Goal: Transaction & Acquisition: Purchase product/service

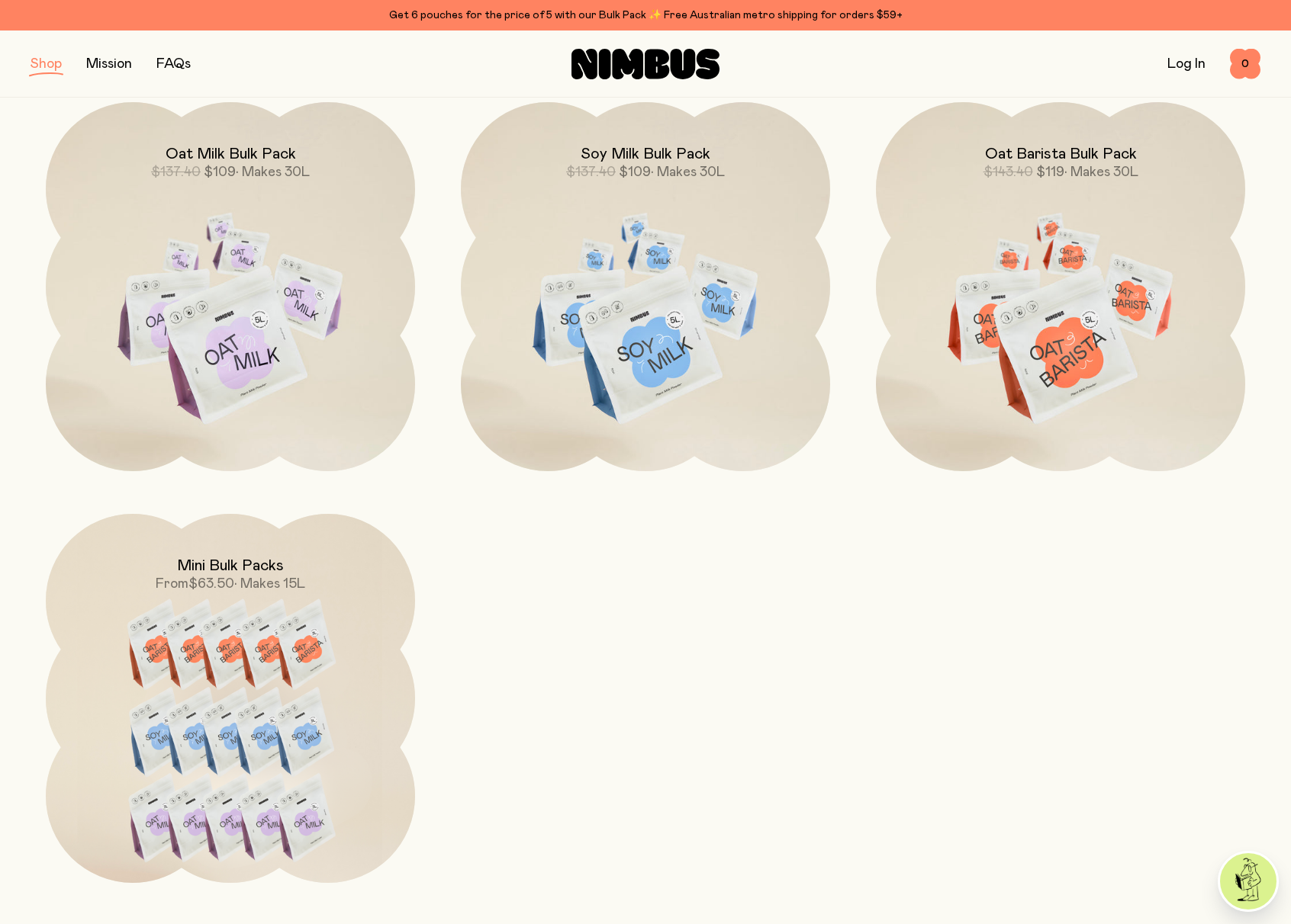
scroll to position [633, 0]
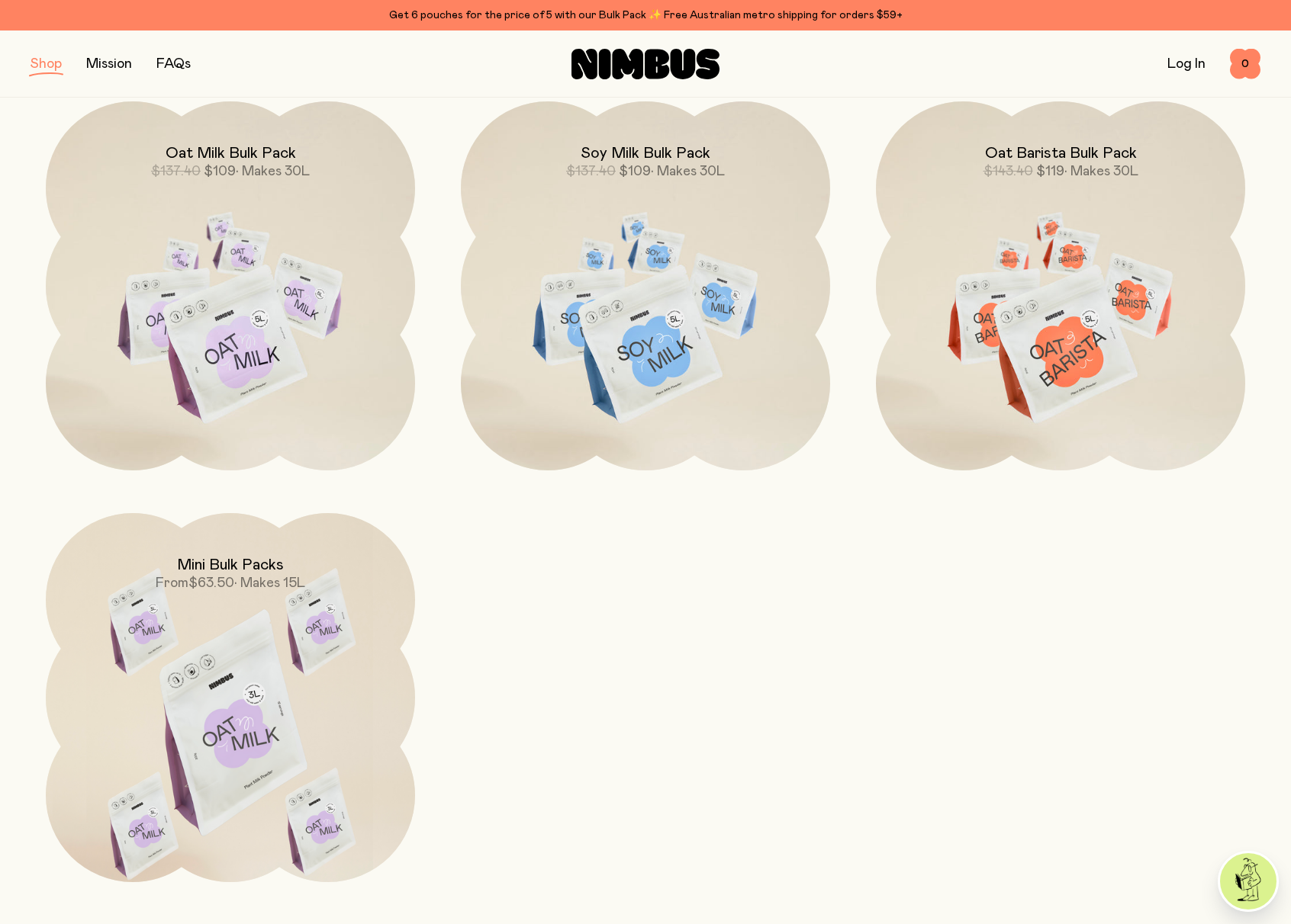
click at [273, 693] on img at bounding box center [230, 730] width 370 height 434
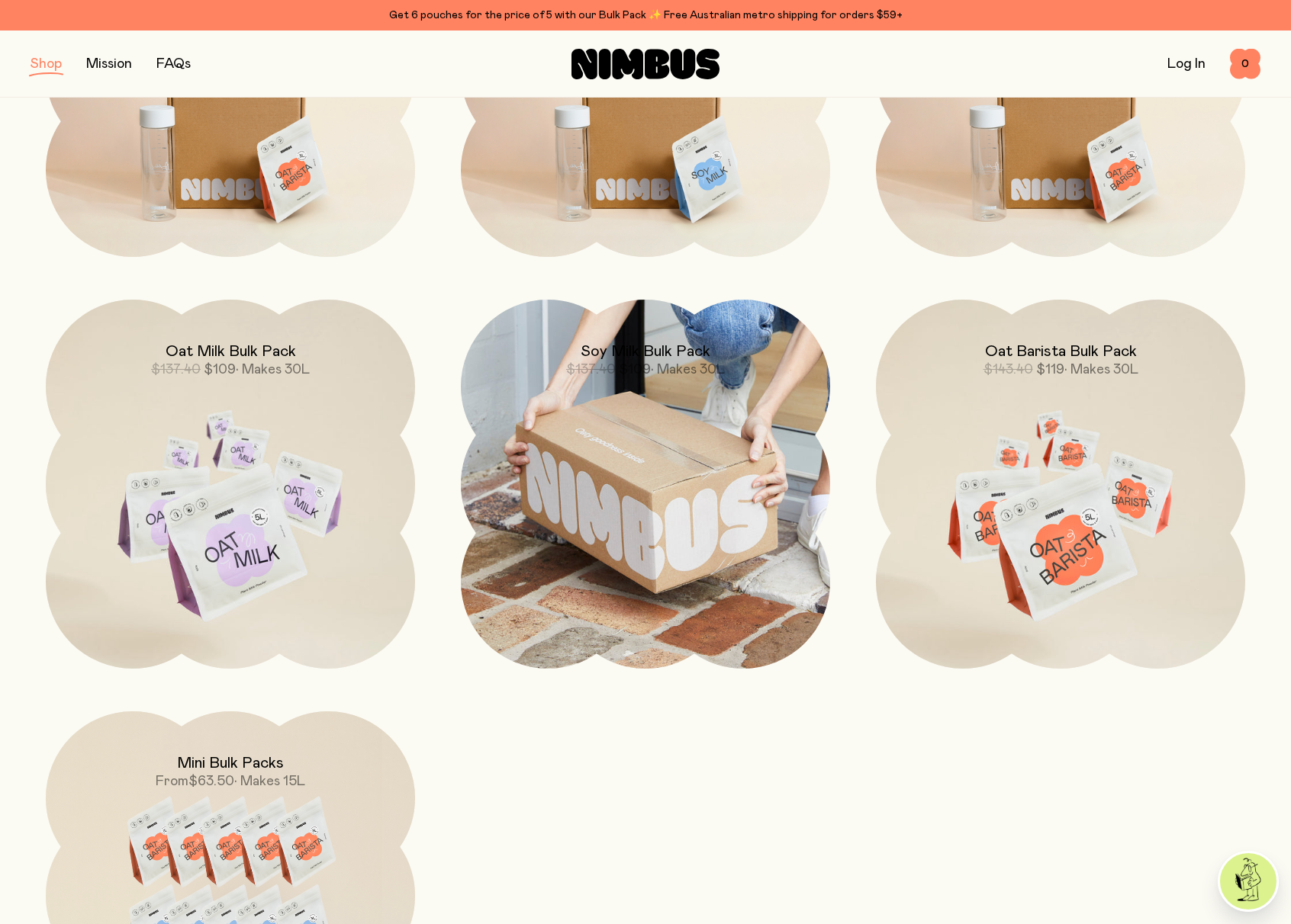
scroll to position [433, 0]
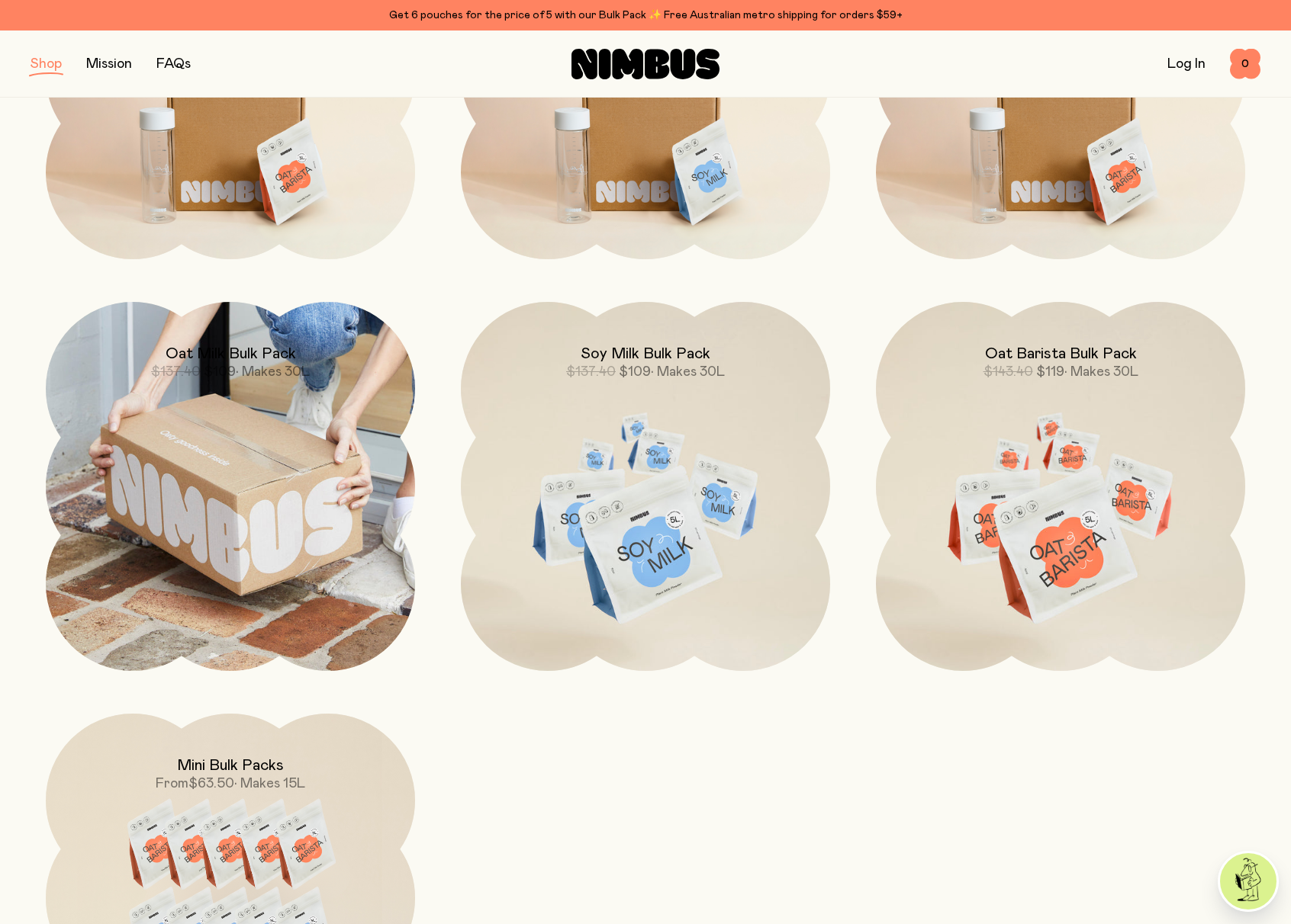
click at [257, 485] on img at bounding box center [230, 487] width 370 height 369
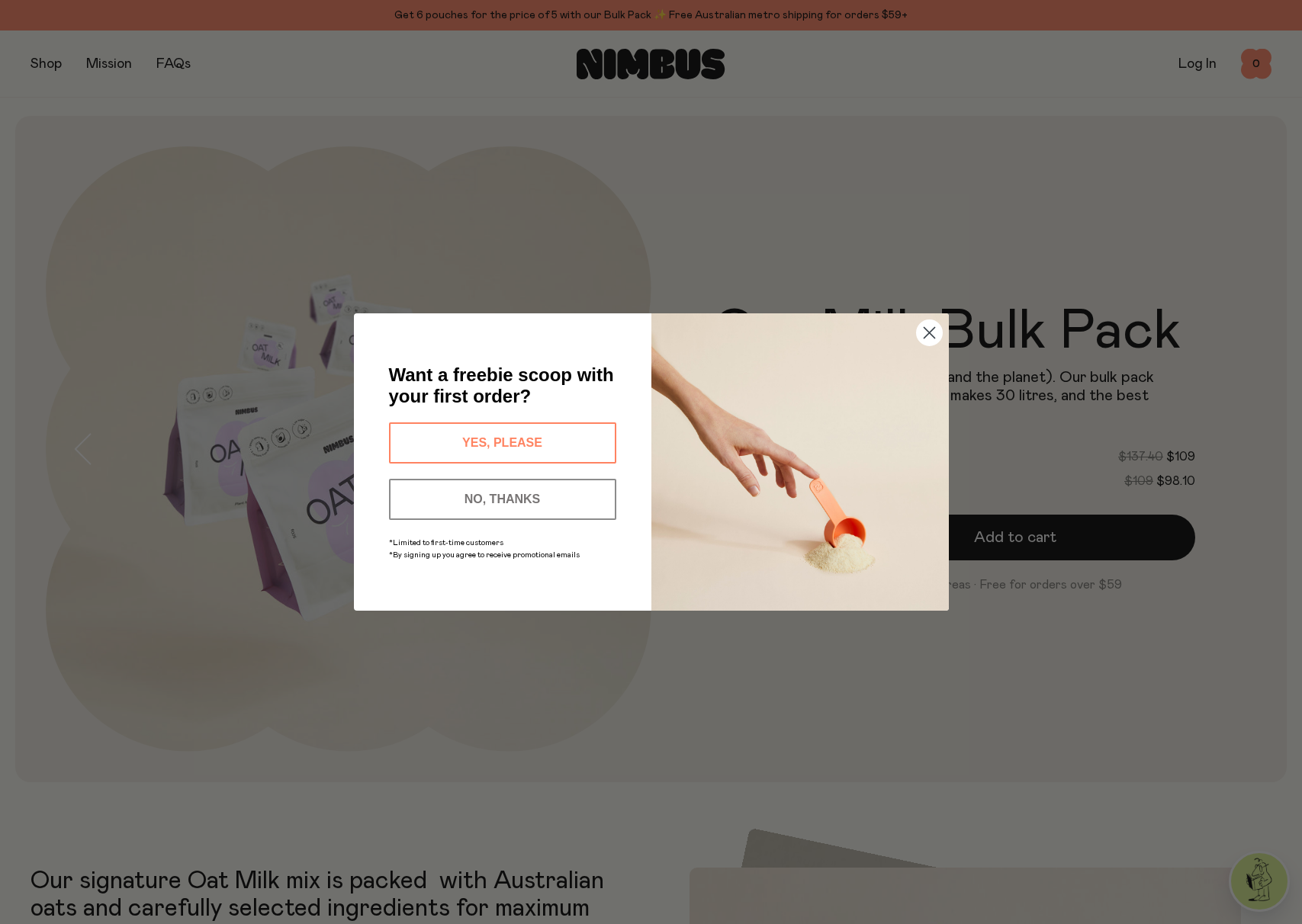
click at [532, 492] on button "NO, THANKS" at bounding box center [502, 499] width 228 height 41
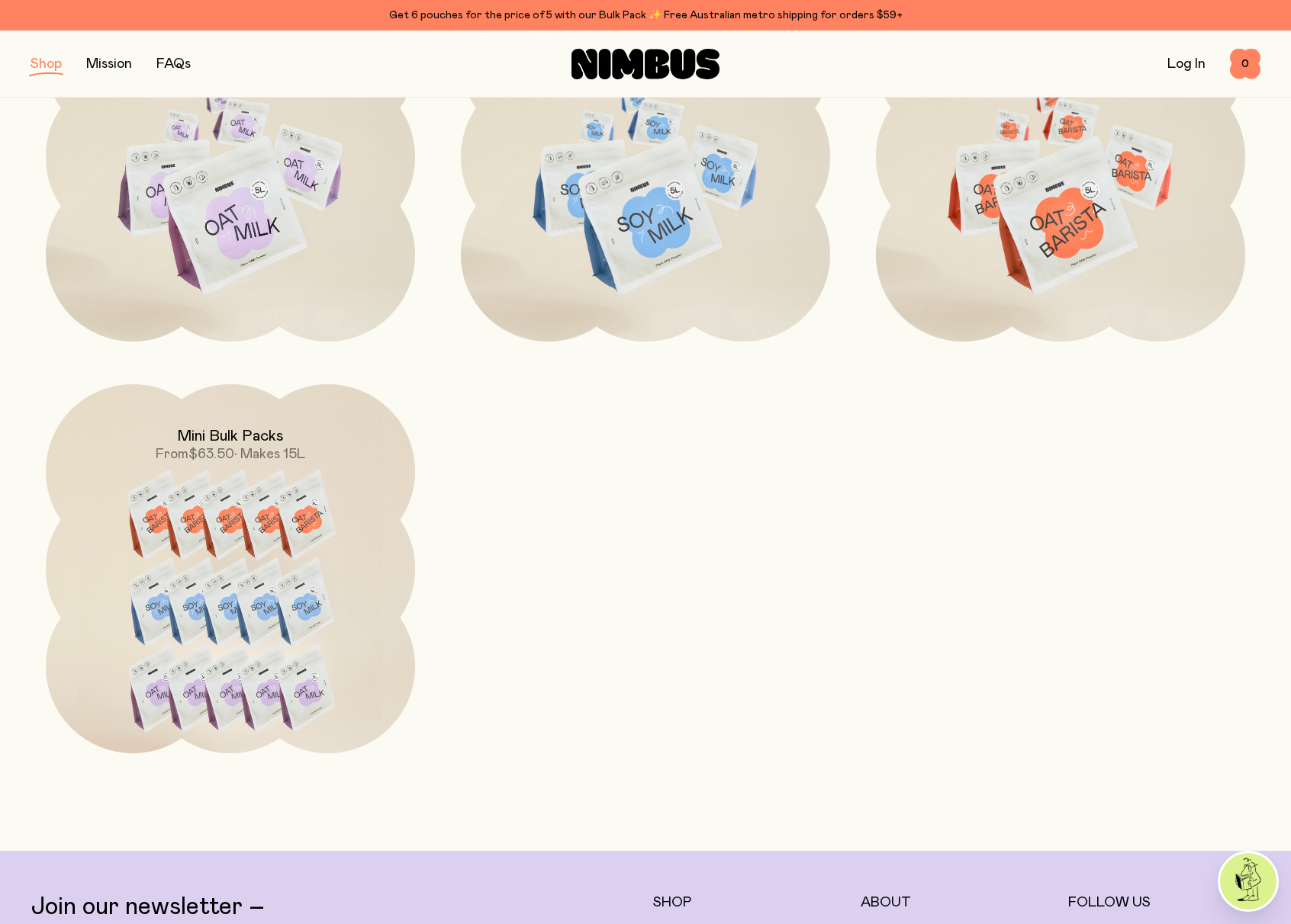
scroll to position [834, 0]
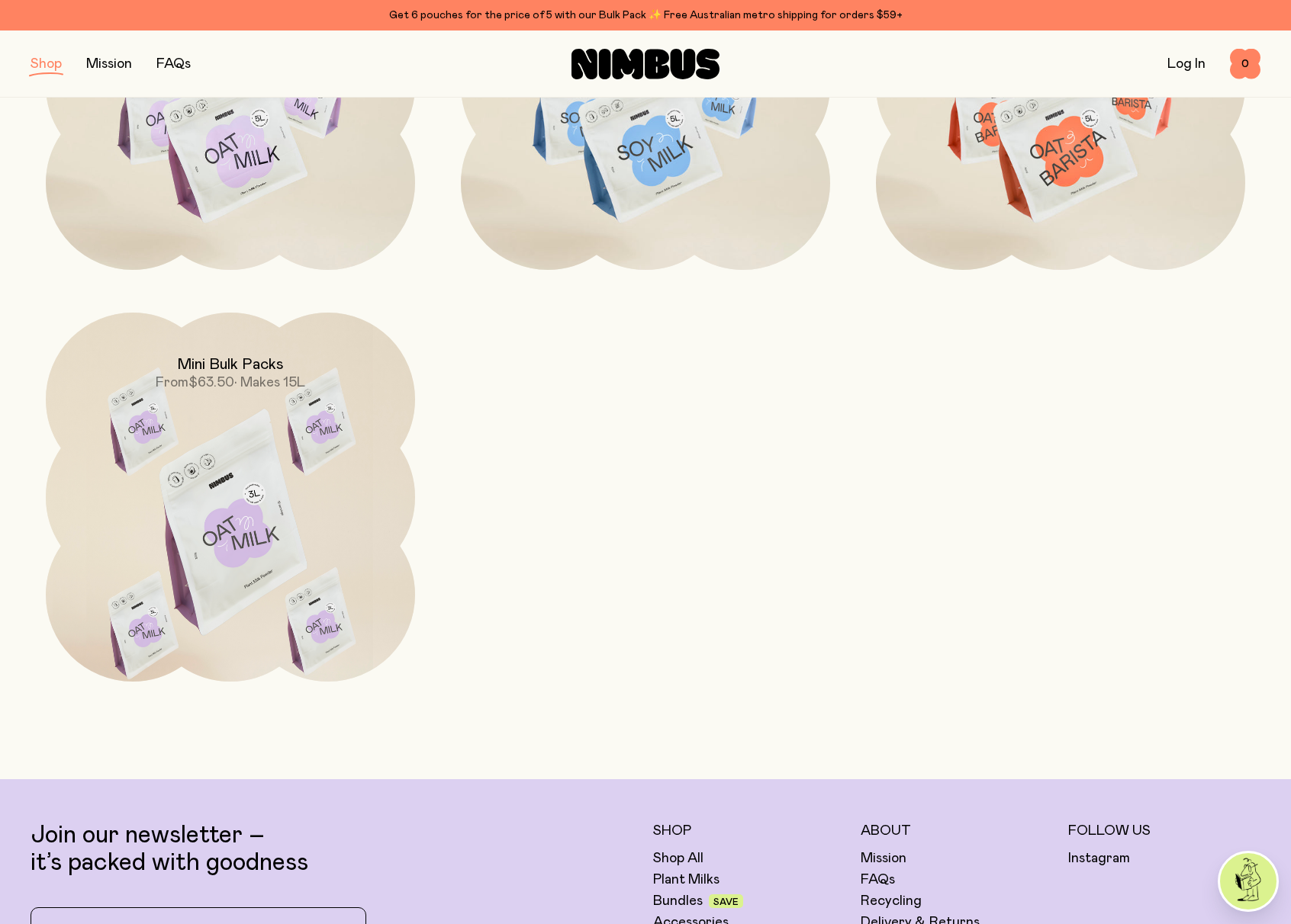
click at [248, 488] on img at bounding box center [230, 529] width 370 height 434
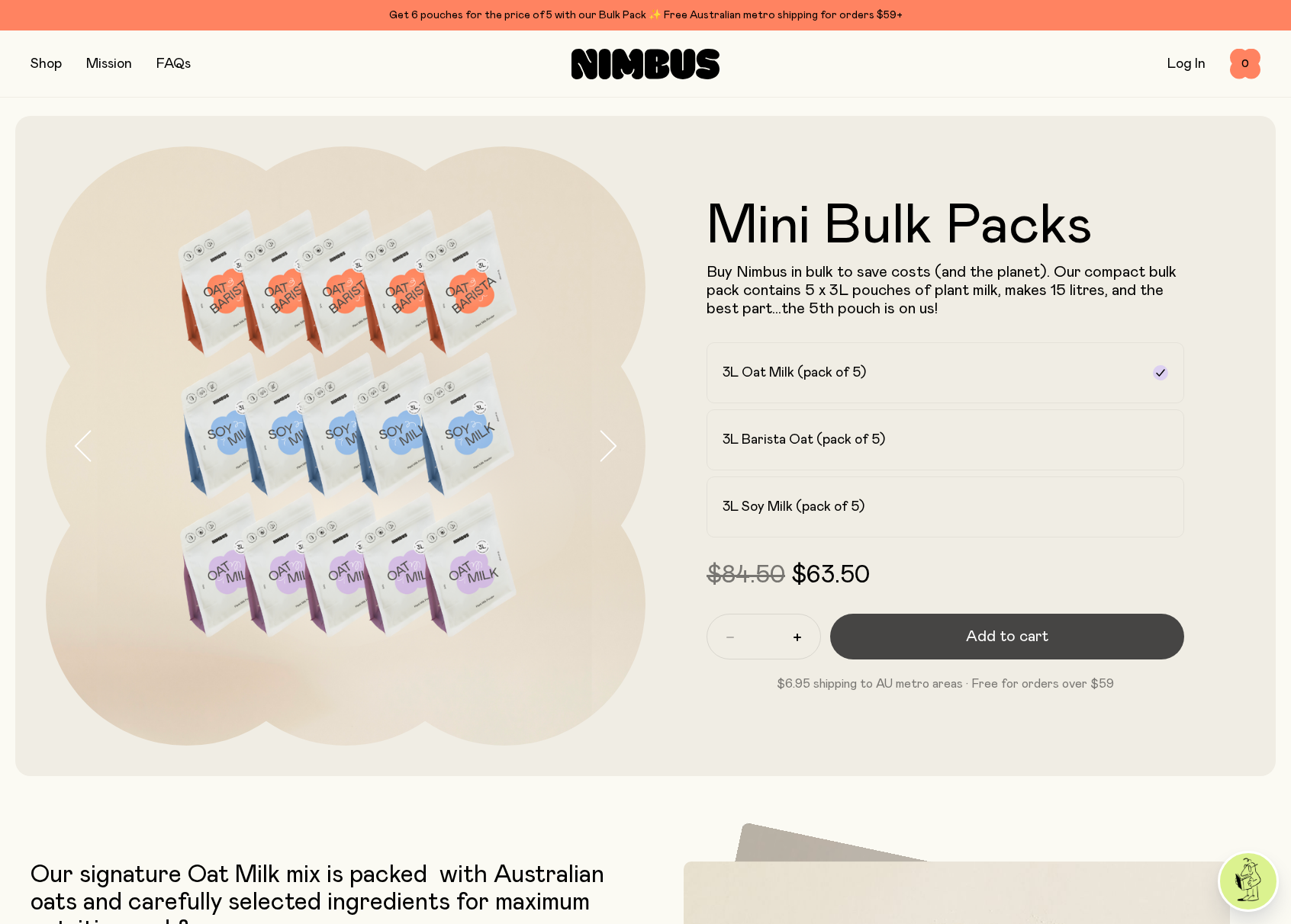
scroll to position [3, 0]
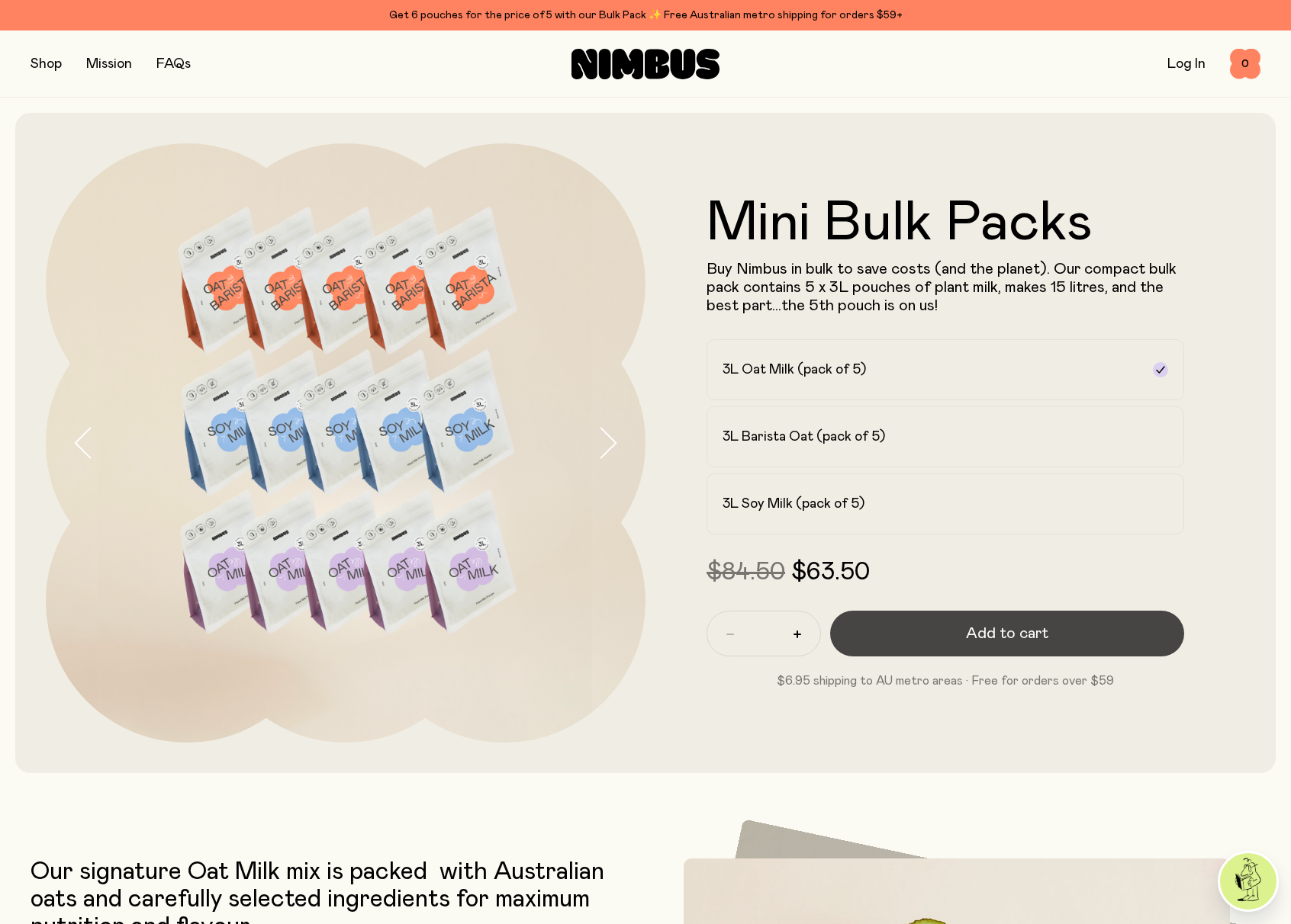
click at [965, 632] on button "Add to cart" at bounding box center [1006, 633] width 354 height 45
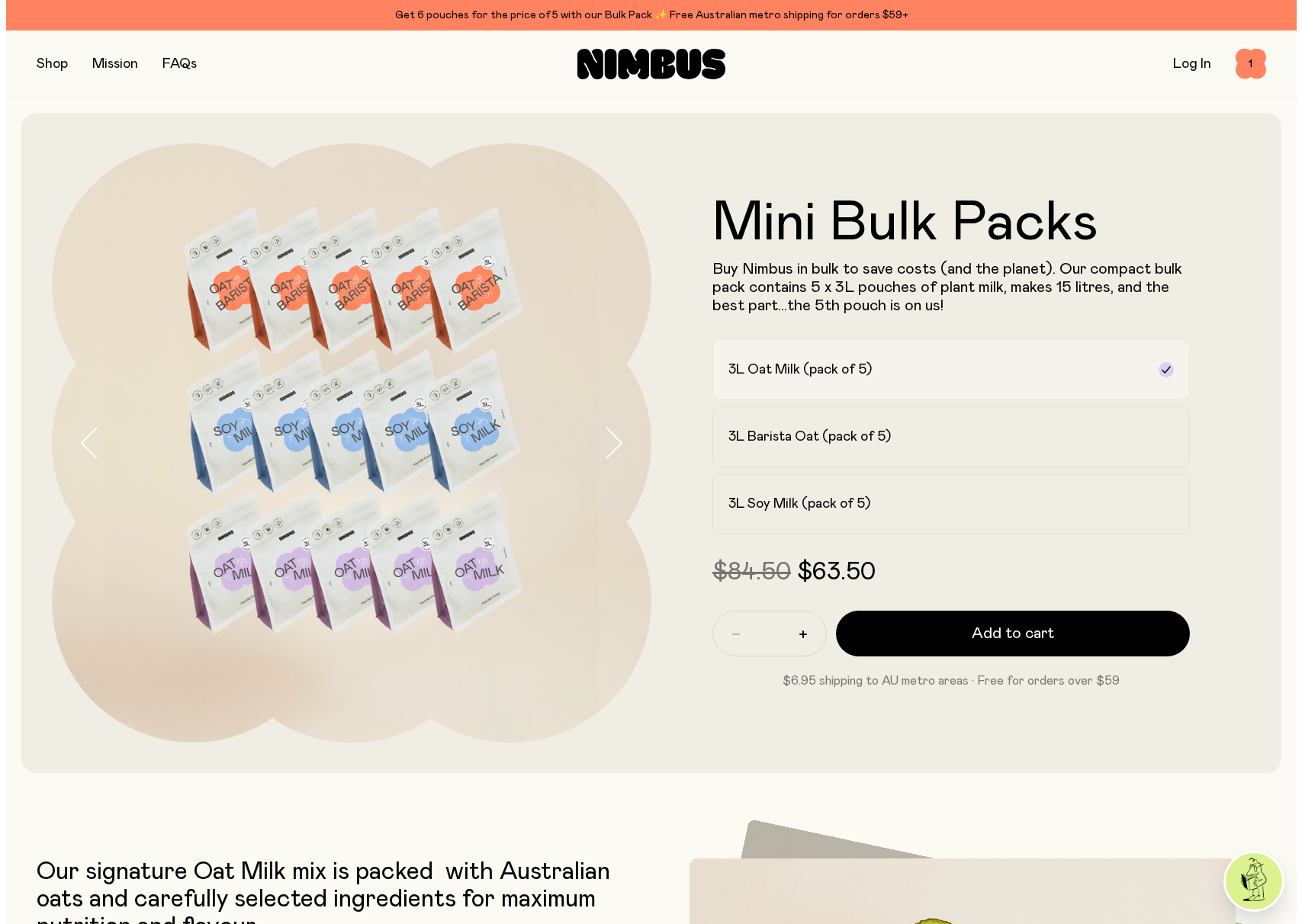
scroll to position [0, 0]
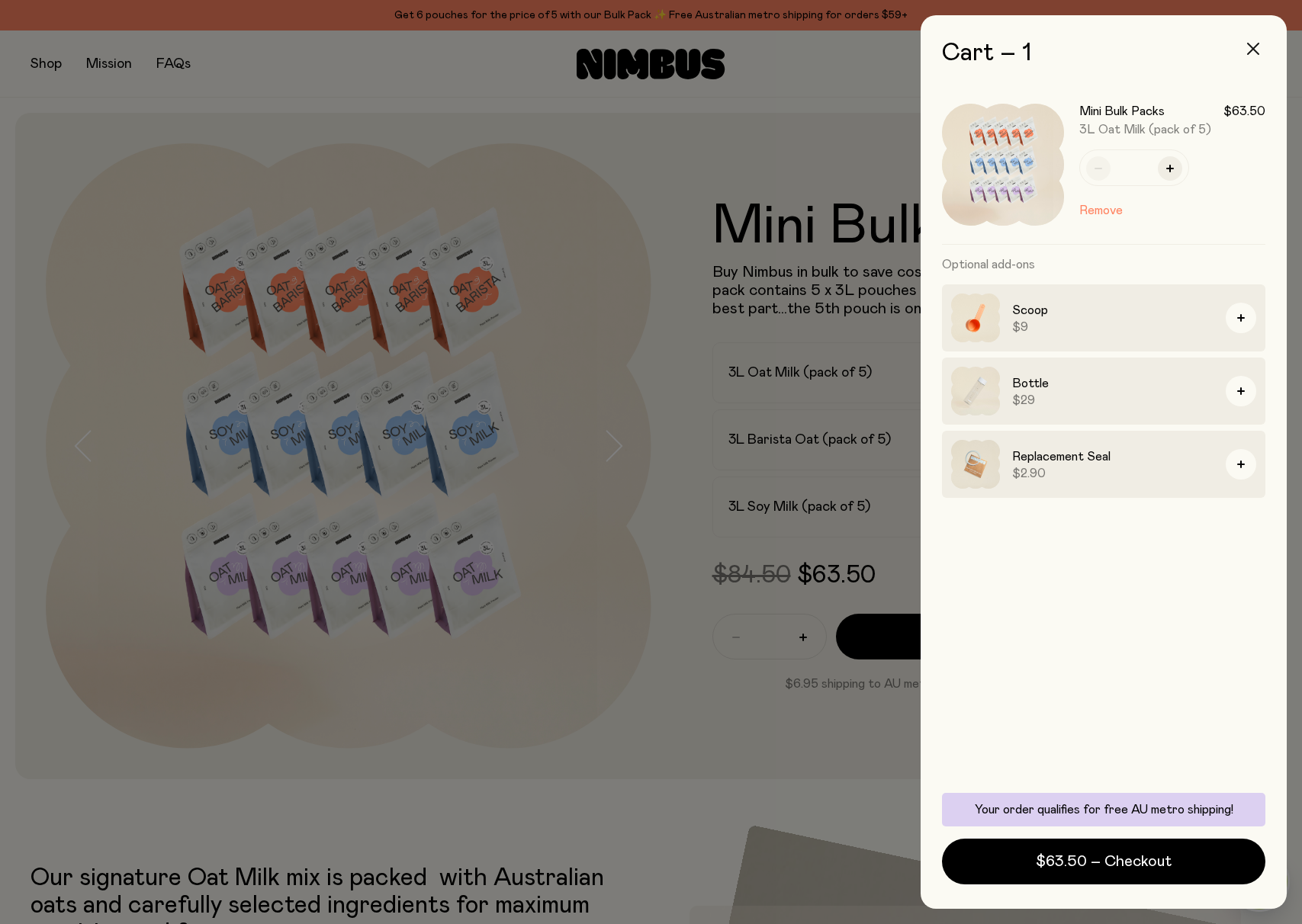
click at [1258, 45] on icon "button" at bounding box center [1253, 48] width 12 height 12
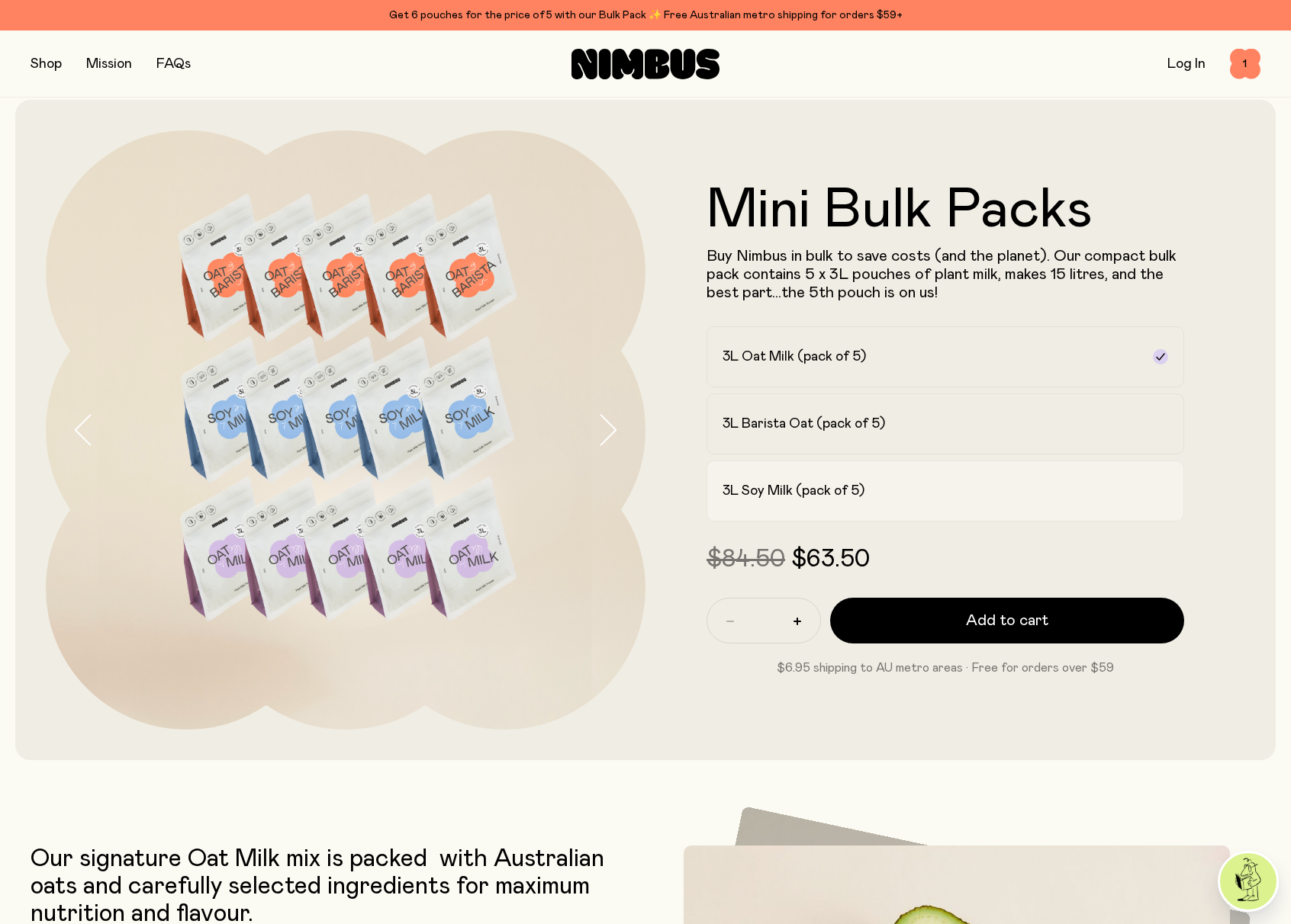
scroll to position [20, 0]
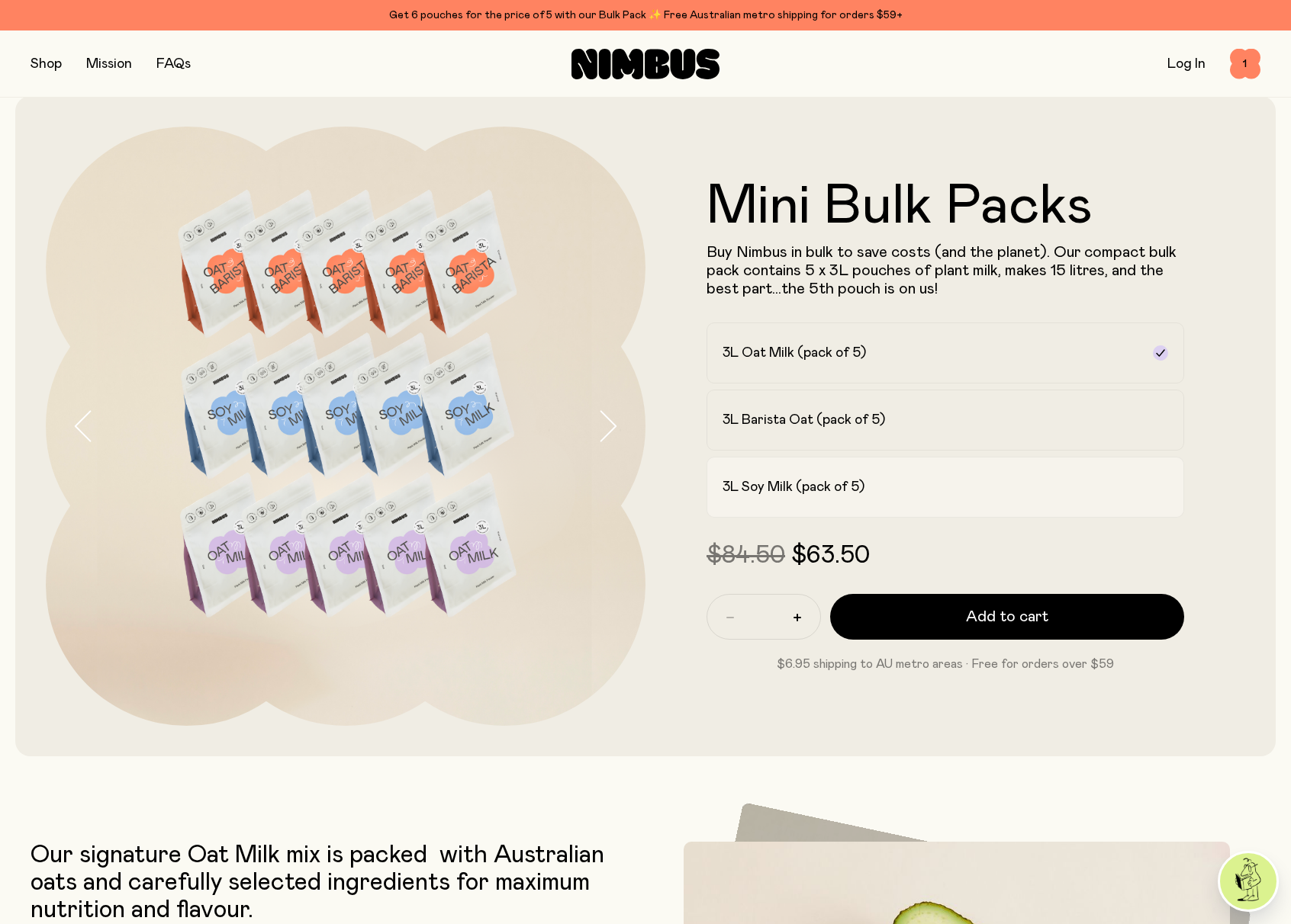
click at [830, 491] on h2 "3L Soy Milk (pack of 5)" at bounding box center [793, 487] width 142 height 19
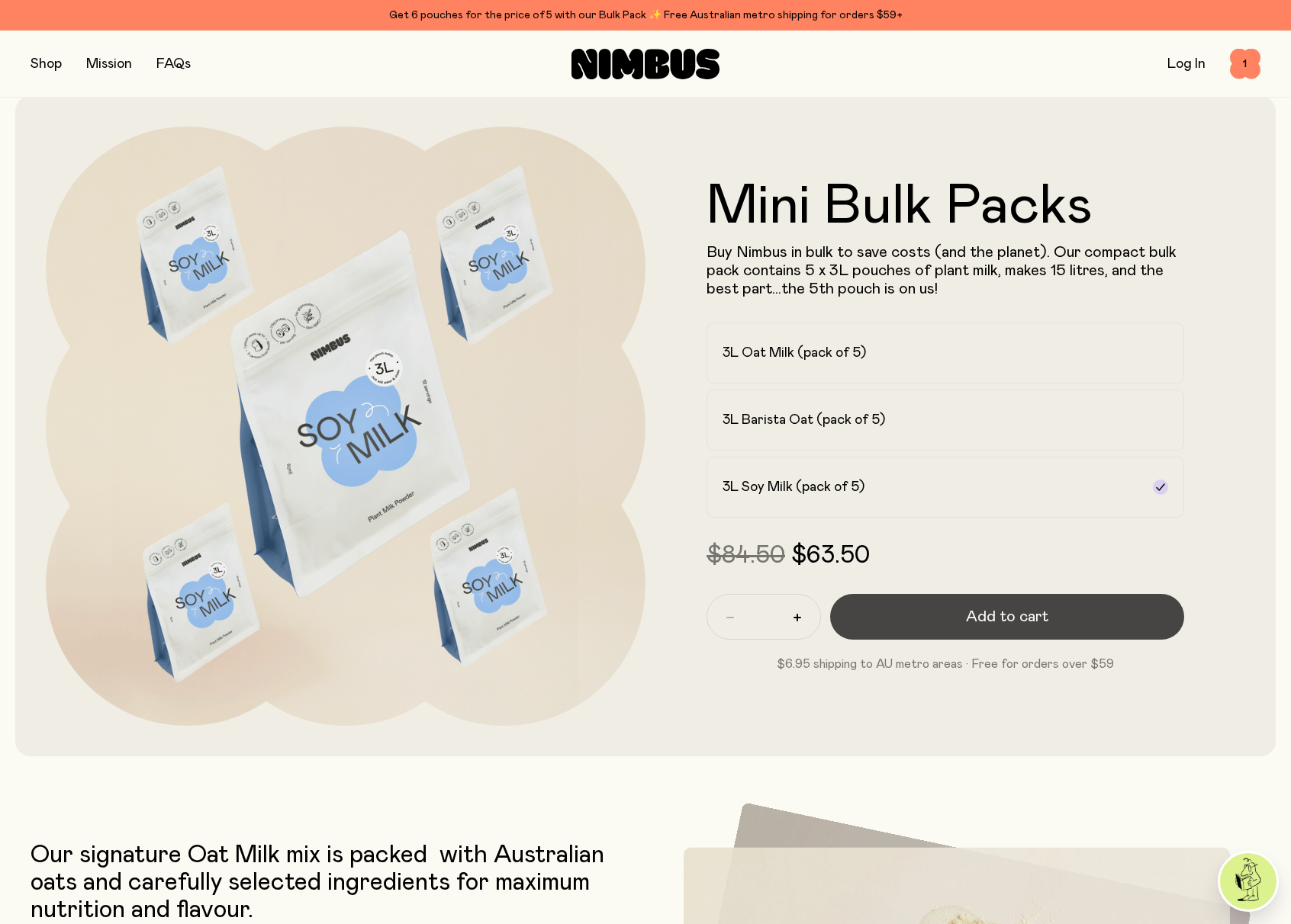
click at [1085, 609] on button "Add to cart" at bounding box center [1006, 617] width 354 height 45
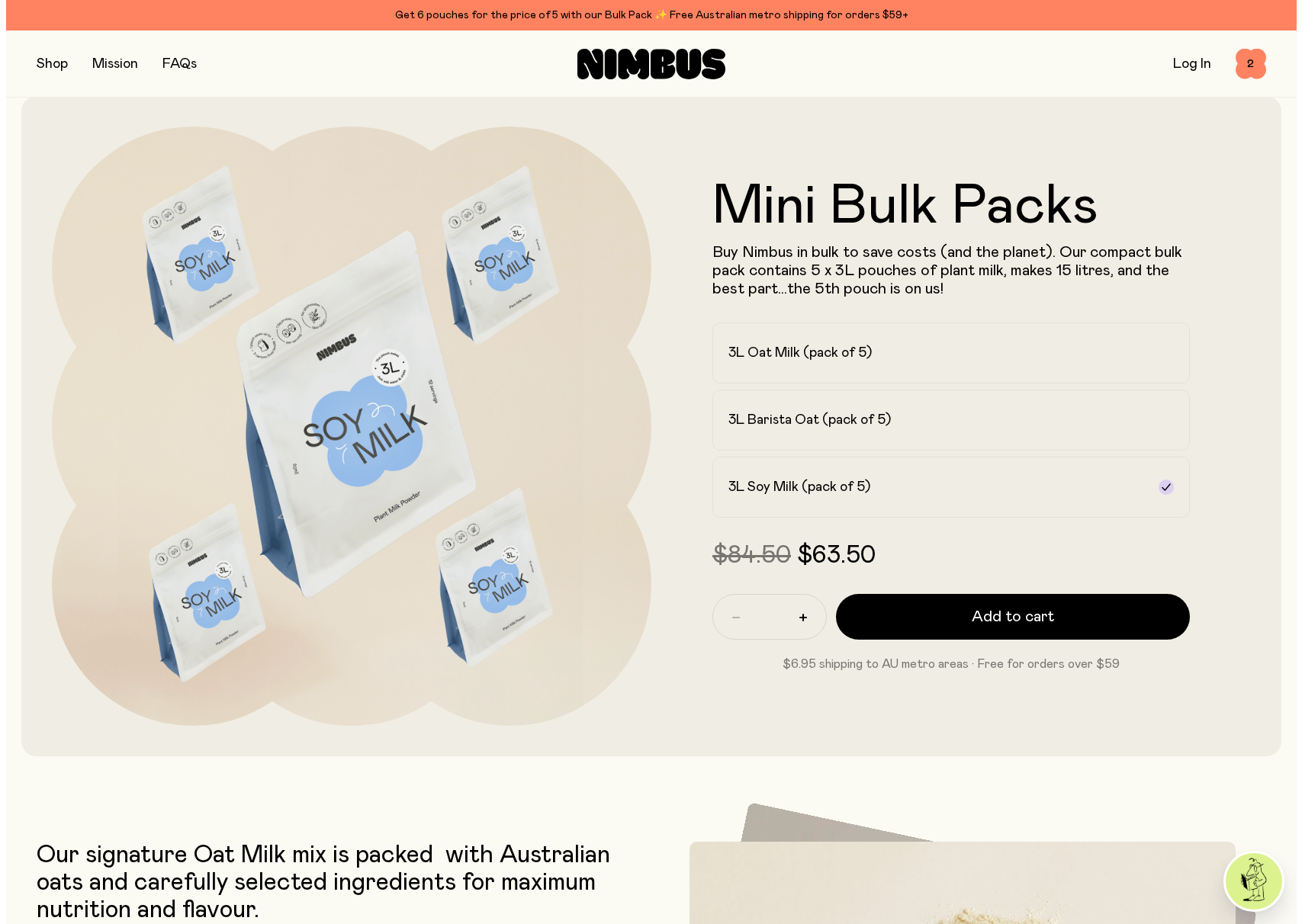
scroll to position [0, 0]
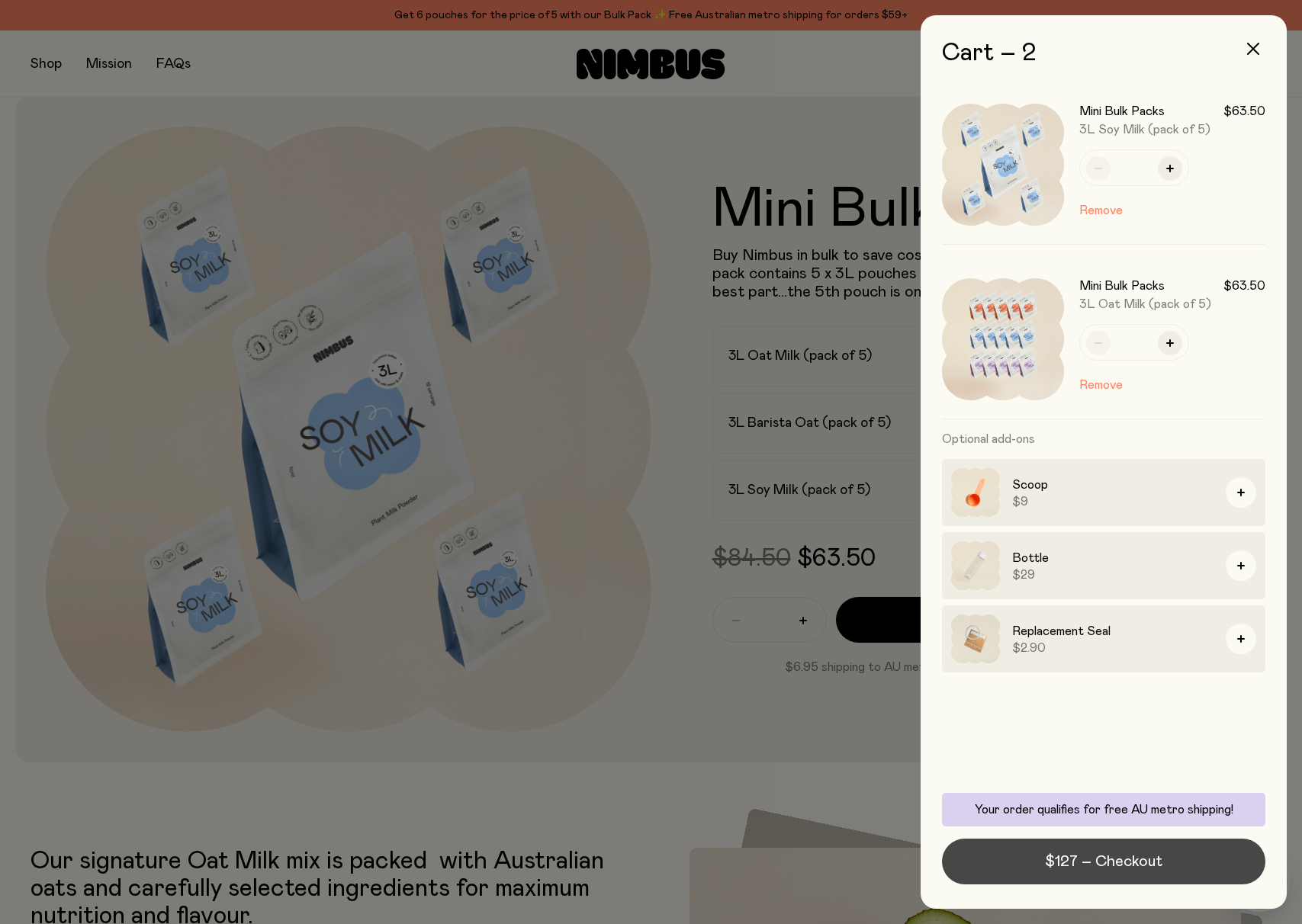
click at [1127, 858] on span "$127 – Checkout" at bounding box center [1103, 862] width 117 height 22
